Goal: Information Seeking & Learning: Learn about a topic

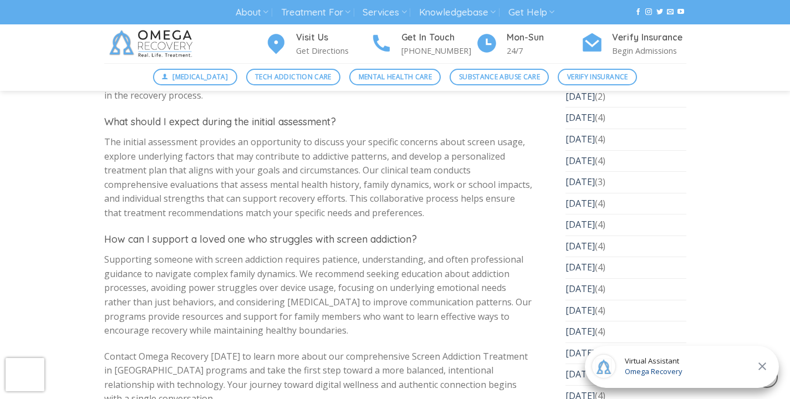
scroll to position [4287, 0]
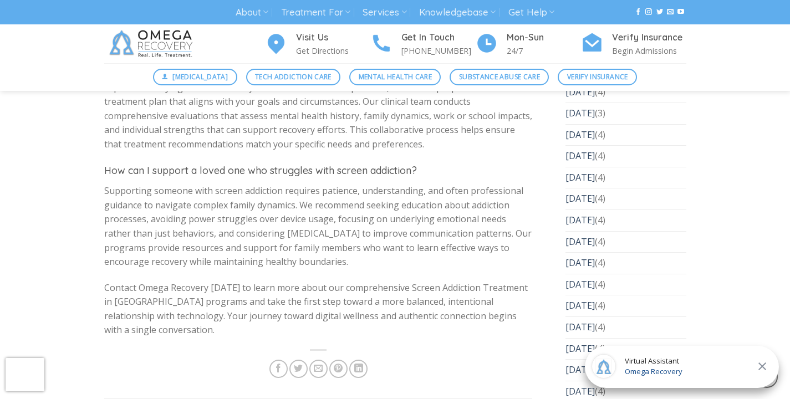
click at [301, 185] on span "Supporting someone with screen addiction requires patience, understanding, and …" at bounding box center [318, 226] width 428 height 83
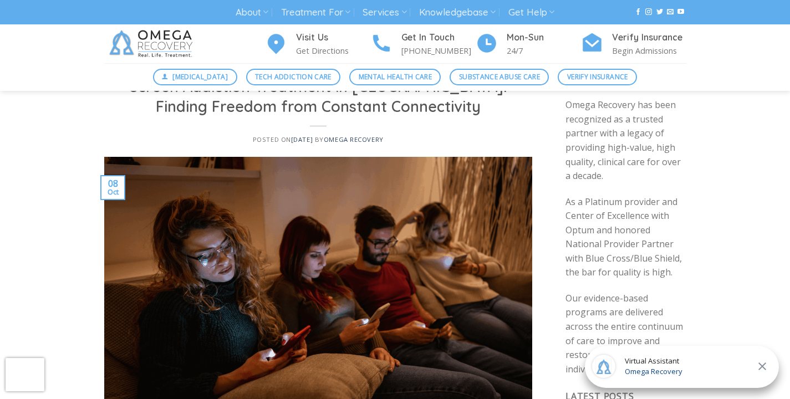
scroll to position [0, 0]
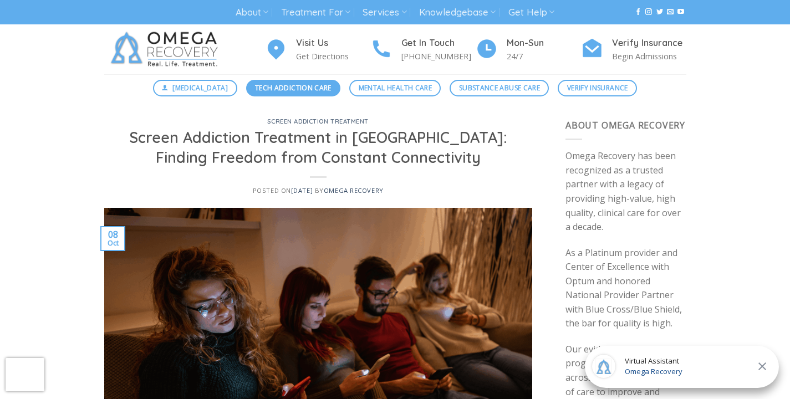
click at [288, 87] on span "Tech Addiction Care" at bounding box center [293, 88] width 77 height 11
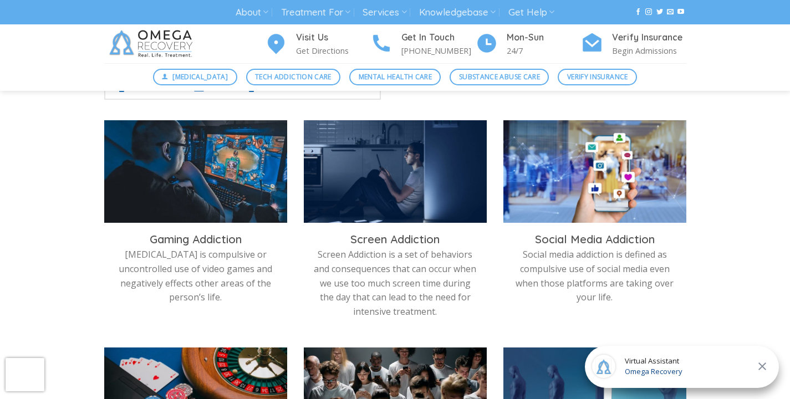
scroll to position [344, 0]
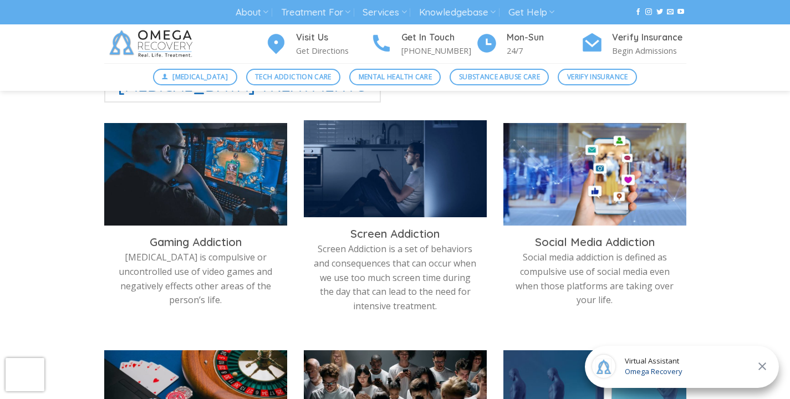
click at [389, 188] on img at bounding box center [395, 171] width 183 height 103
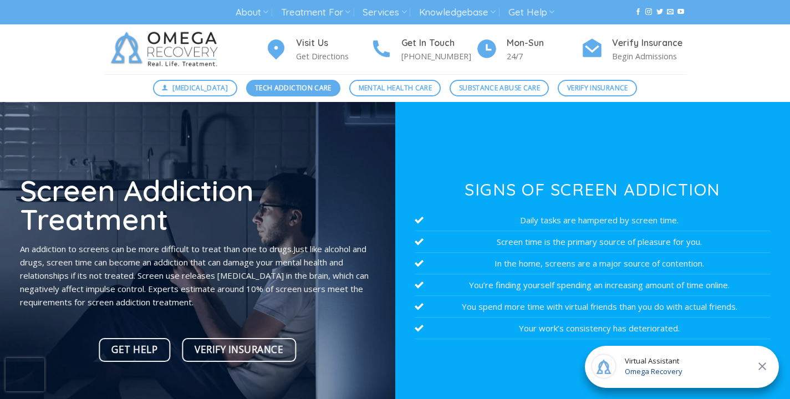
click at [298, 87] on span "Tech Addiction Care" at bounding box center [293, 88] width 77 height 11
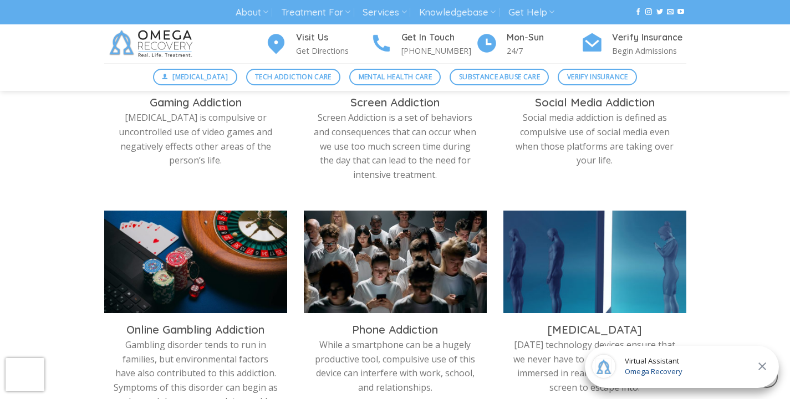
scroll to position [489, 0]
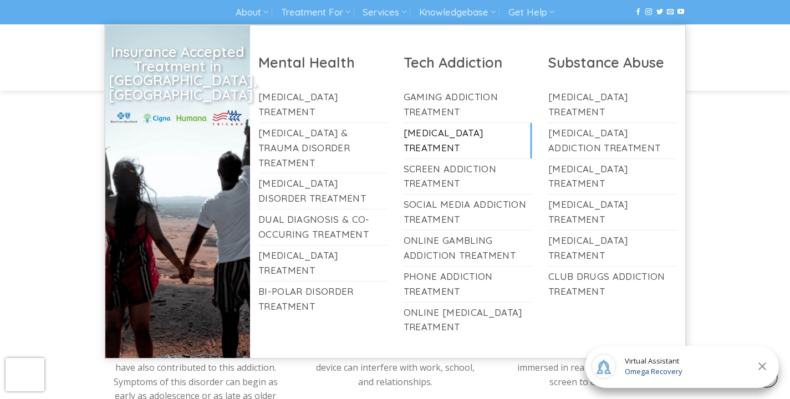
click at [453, 135] on link "[MEDICAL_DATA] Treatment" at bounding box center [468, 141] width 129 height 36
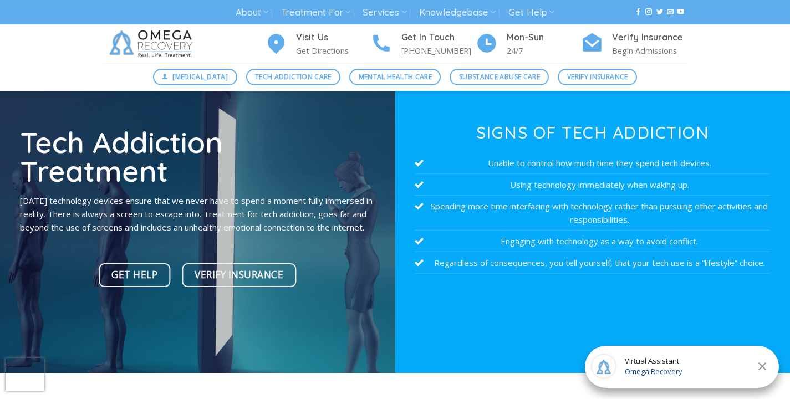
scroll to position [58, 0]
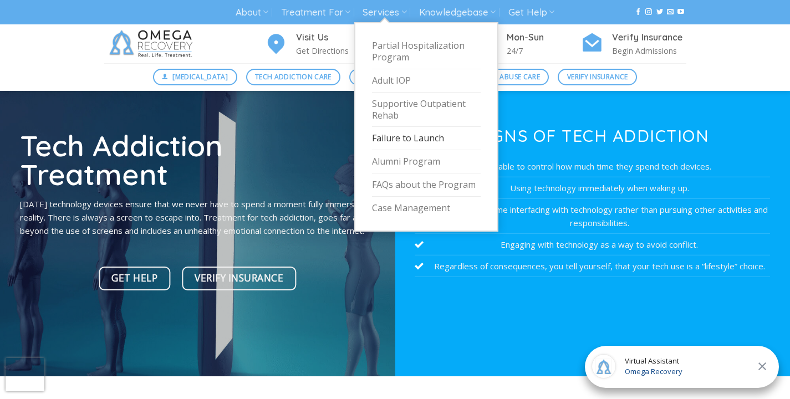
click at [431, 133] on link "Failure to Launch" at bounding box center [426, 138] width 109 height 23
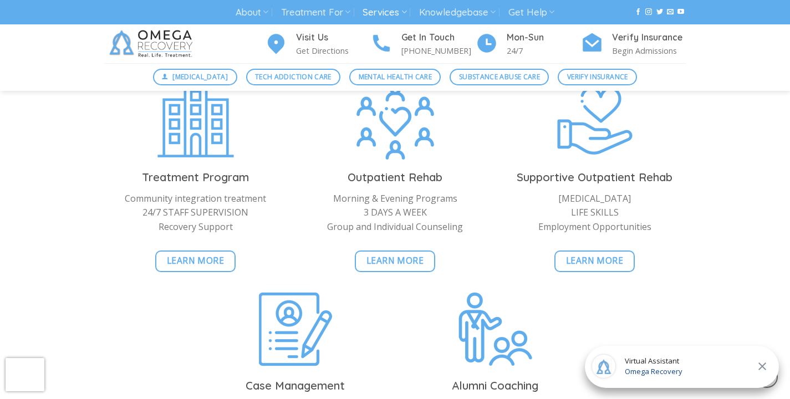
scroll to position [1859, 0]
click at [597, 265] on span "Learn More" at bounding box center [595, 262] width 58 height 14
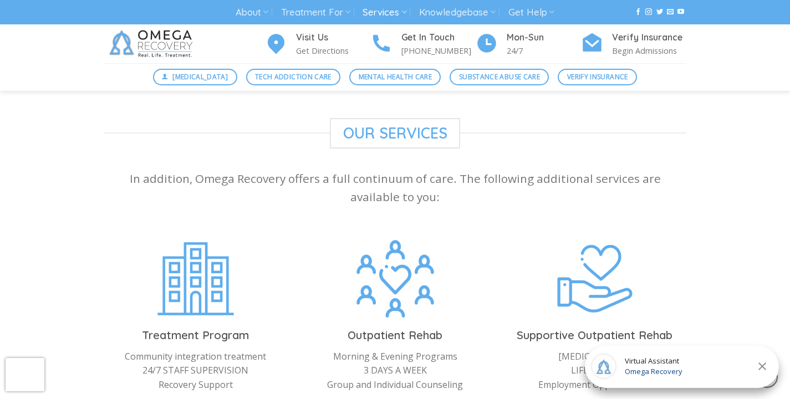
scroll to position [1126, 0]
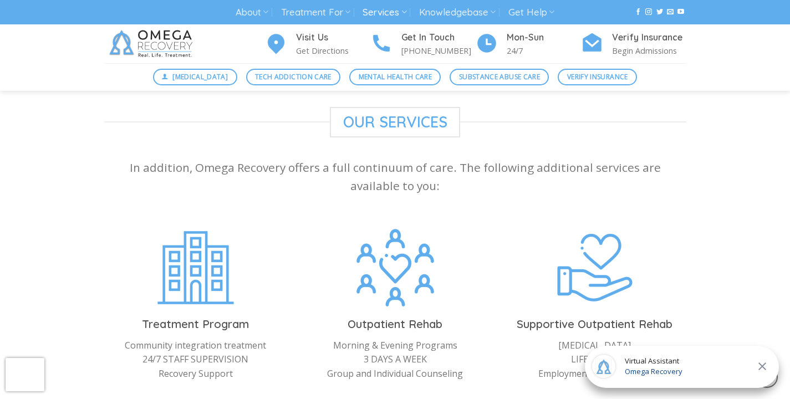
click at [401, 262] on img at bounding box center [396, 266] width 78 height 79
click at [200, 78] on span "[MEDICAL_DATA]" at bounding box center [200, 77] width 55 height 11
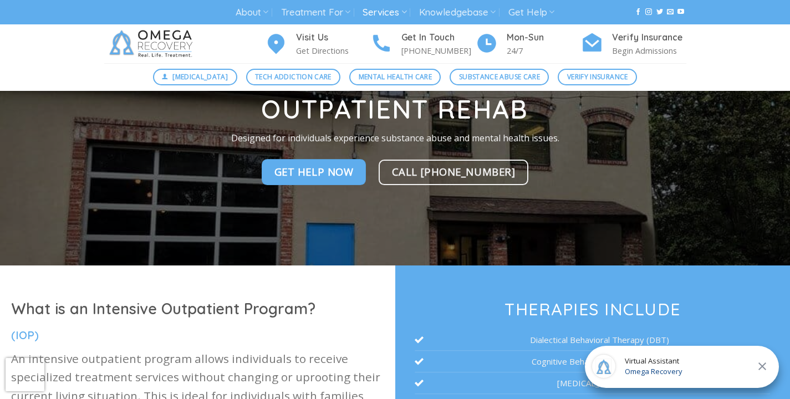
scroll to position [39, 0]
